Goal: Task Accomplishment & Management: Manage account settings

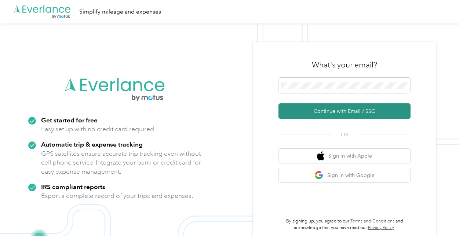
click at [345, 106] on button "Continue with Email / SSO" at bounding box center [344, 110] width 132 height 15
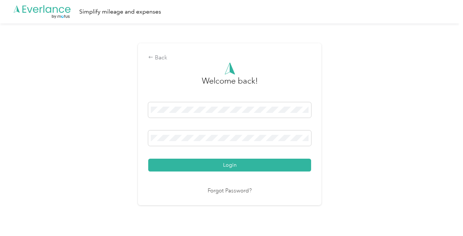
click at [226, 167] on button "Login" at bounding box center [229, 165] width 163 height 13
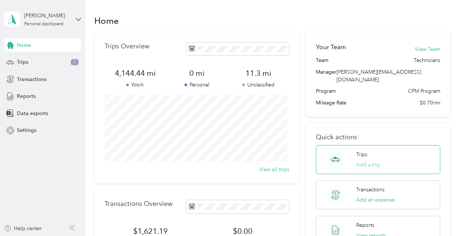
click at [365, 161] on button "Add a trip" at bounding box center [368, 165] width 24 height 8
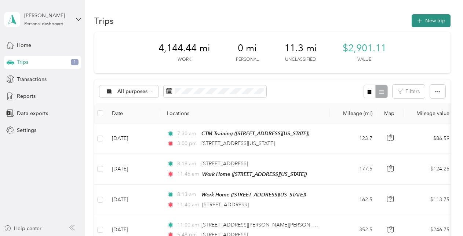
click at [430, 18] on button "New trip" at bounding box center [431, 20] width 39 height 13
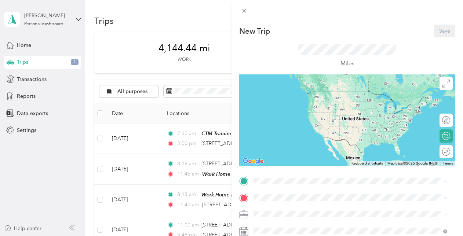
click at [296, 121] on div "CTM Training [STREET_ADDRESS][US_STATE]" at bounding box center [303, 121] width 73 height 15
click at [292, 109] on div "[STREET_ADDRESS][US_STATE]" at bounding box center [350, 104] width 189 height 10
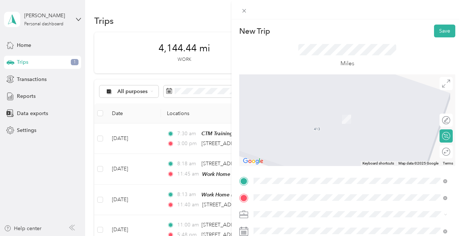
click at [291, 159] on span "[STREET_ADDRESS][US_STATE]" at bounding box center [303, 156] width 73 height 7
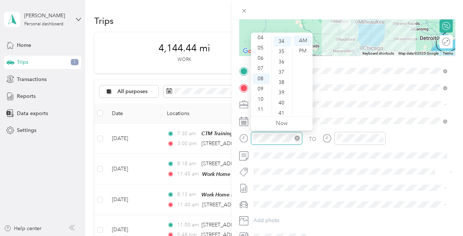
scroll to position [349, 0]
click at [260, 68] on div "07" at bounding box center [261, 68] width 18 height 10
click at [283, 55] on div "15" at bounding box center [282, 54] width 18 height 10
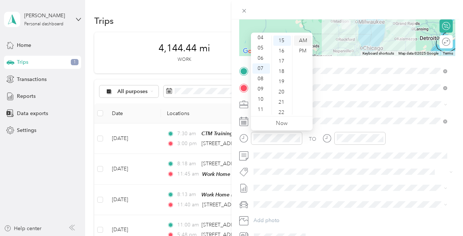
click at [304, 39] on div "AM" at bounding box center [303, 41] width 18 height 10
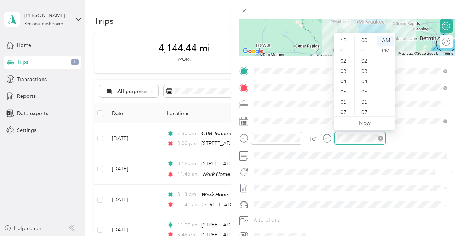
scroll to position [44, 0]
click at [344, 89] on div "09" at bounding box center [344, 89] width 18 height 10
click at [362, 103] on div "15" at bounding box center [365, 102] width 18 height 10
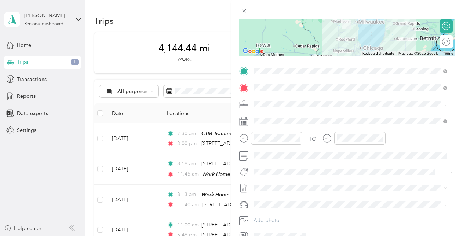
click at [271, 216] on span "Honda CR-V" at bounding box center [270, 217] width 29 height 6
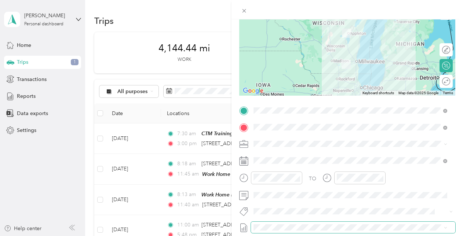
scroll to position [0, 0]
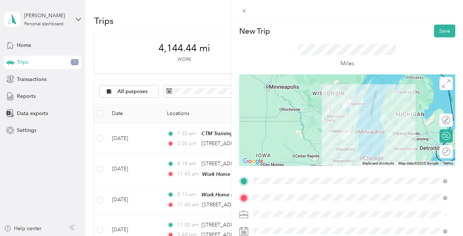
click at [351, 136] on div at bounding box center [347, 120] width 216 height 92
click at [350, 136] on img at bounding box center [346, 134] width 15 height 15
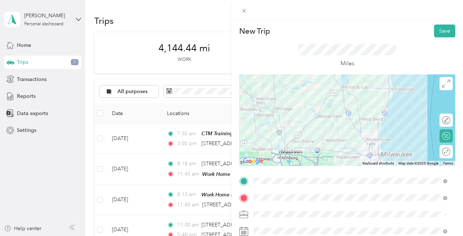
click at [351, 146] on div at bounding box center [347, 120] width 216 height 92
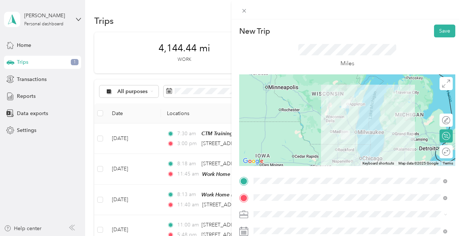
click at [350, 136] on div at bounding box center [347, 120] width 216 height 92
click at [350, 138] on div at bounding box center [347, 120] width 216 height 92
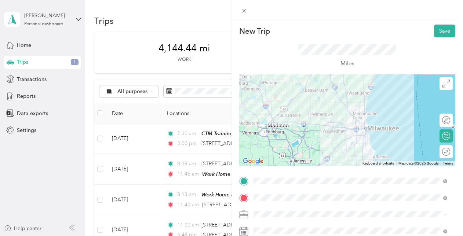
click at [349, 134] on div at bounding box center [347, 120] width 216 height 92
click at [349, 138] on div at bounding box center [347, 120] width 216 height 92
click at [349, 139] on div at bounding box center [347, 120] width 216 height 92
click at [349, 140] on div at bounding box center [347, 120] width 216 height 92
click at [335, 123] on div at bounding box center [347, 120] width 216 height 92
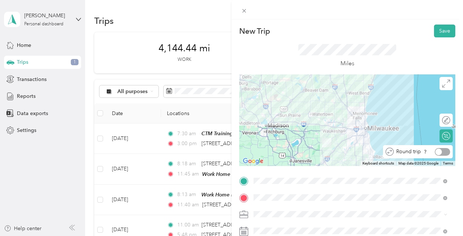
click at [442, 153] on div at bounding box center [442, 152] width 15 height 8
click at [435, 152] on div at bounding box center [442, 152] width 15 height 8
click at [335, 123] on div at bounding box center [347, 120] width 216 height 92
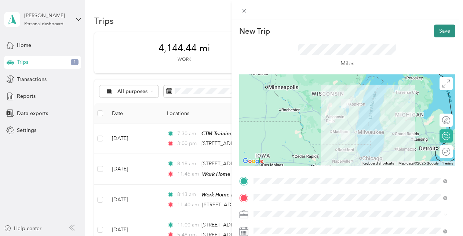
click at [438, 29] on button "Save" at bounding box center [444, 31] width 21 height 13
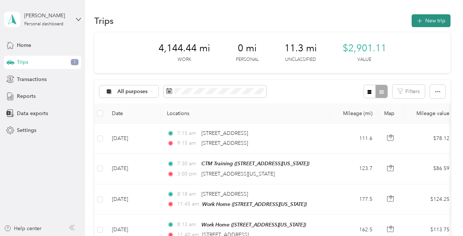
click at [426, 22] on button "New trip" at bounding box center [431, 20] width 39 height 13
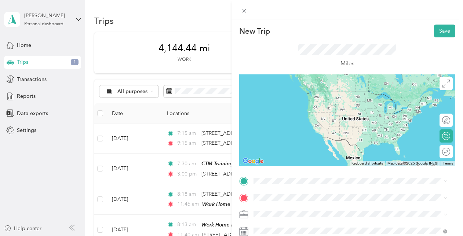
click at [292, 142] on span "[STREET_ADDRESS][US_STATE]" at bounding box center [303, 138] width 73 height 7
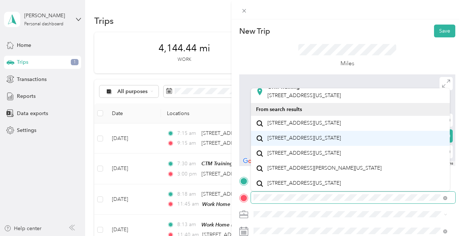
scroll to position [51, 0]
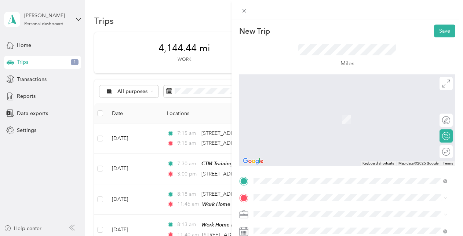
click at [301, 149] on span "[STREET_ADDRESS][US_STATE]" at bounding box center [303, 152] width 73 height 7
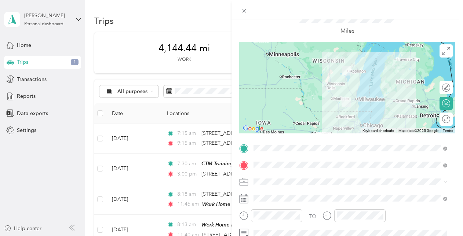
scroll to position [110, 0]
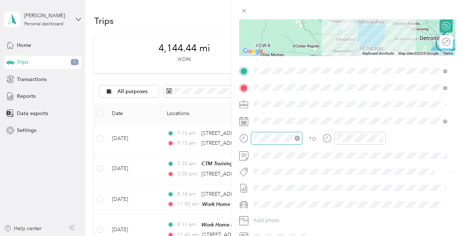
click at [251, 138] on div at bounding box center [276, 138] width 51 height 13
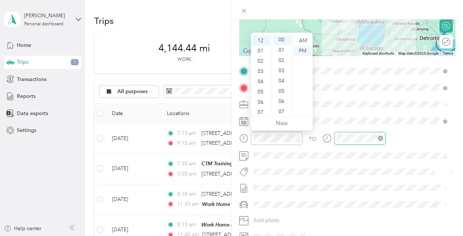
scroll to position [0, 0]
click at [306, 50] on div "PM" at bounding box center [303, 51] width 18 height 10
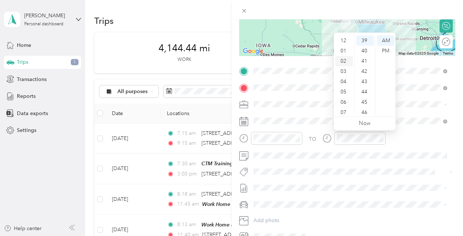
click at [342, 61] on div "02" at bounding box center [344, 61] width 18 height 10
click at [370, 92] on div "44" at bounding box center [365, 92] width 18 height 10
click at [365, 39] on div "00" at bounding box center [365, 41] width 18 height 10
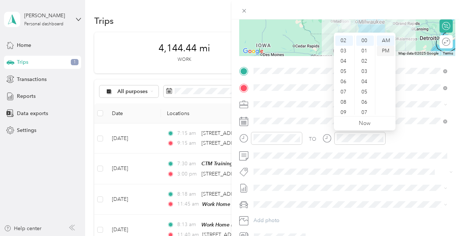
click at [382, 51] on div "PM" at bounding box center [386, 51] width 18 height 10
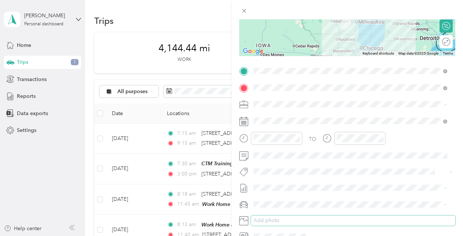
click at [354, 222] on button "Add photo" at bounding box center [353, 221] width 204 height 10
click at [267, 220] on li "Honda CR-V" at bounding box center [350, 217] width 199 height 13
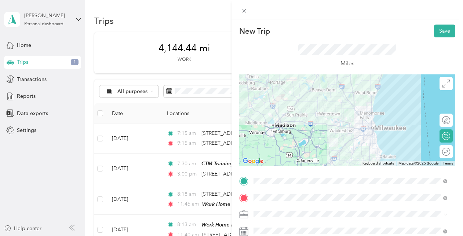
click at [338, 131] on div at bounding box center [347, 120] width 216 height 92
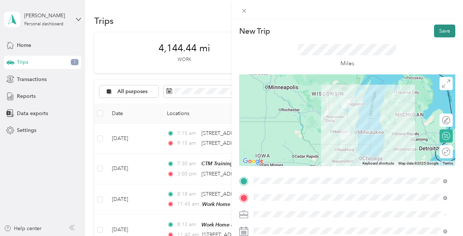
click at [436, 32] on button "Save" at bounding box center [444, 31] width 21 height 13
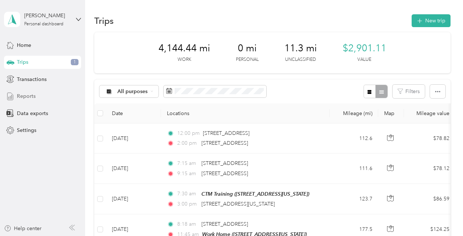
click at [33, 92] on span "Reports" at bounding box center [26, 96] width 19 height 8
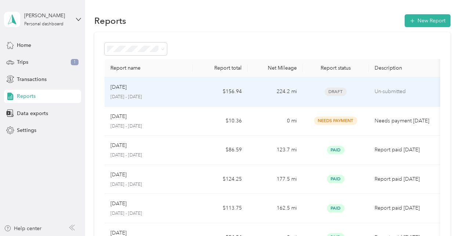
click at [264, 91] on td "224.2 mi" at bounding box center [275, 91] width 55 height 29
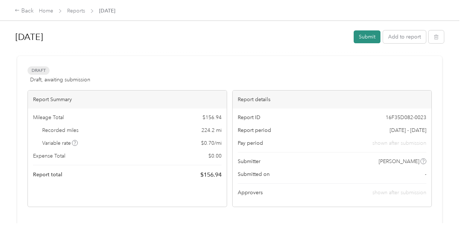
click at [362, 38] on button "Submit" at bounding box center [367, 36] width 27 height 13
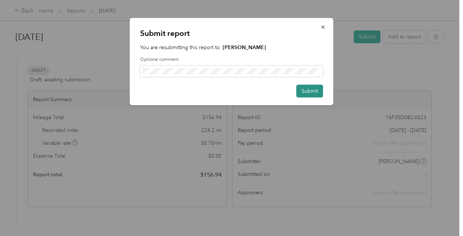
click at [311, 90] on button "Submit" at bounding box center [309, 91] width 27 height 13
